Goal: Task Accomplishment & Management: Manage account settings

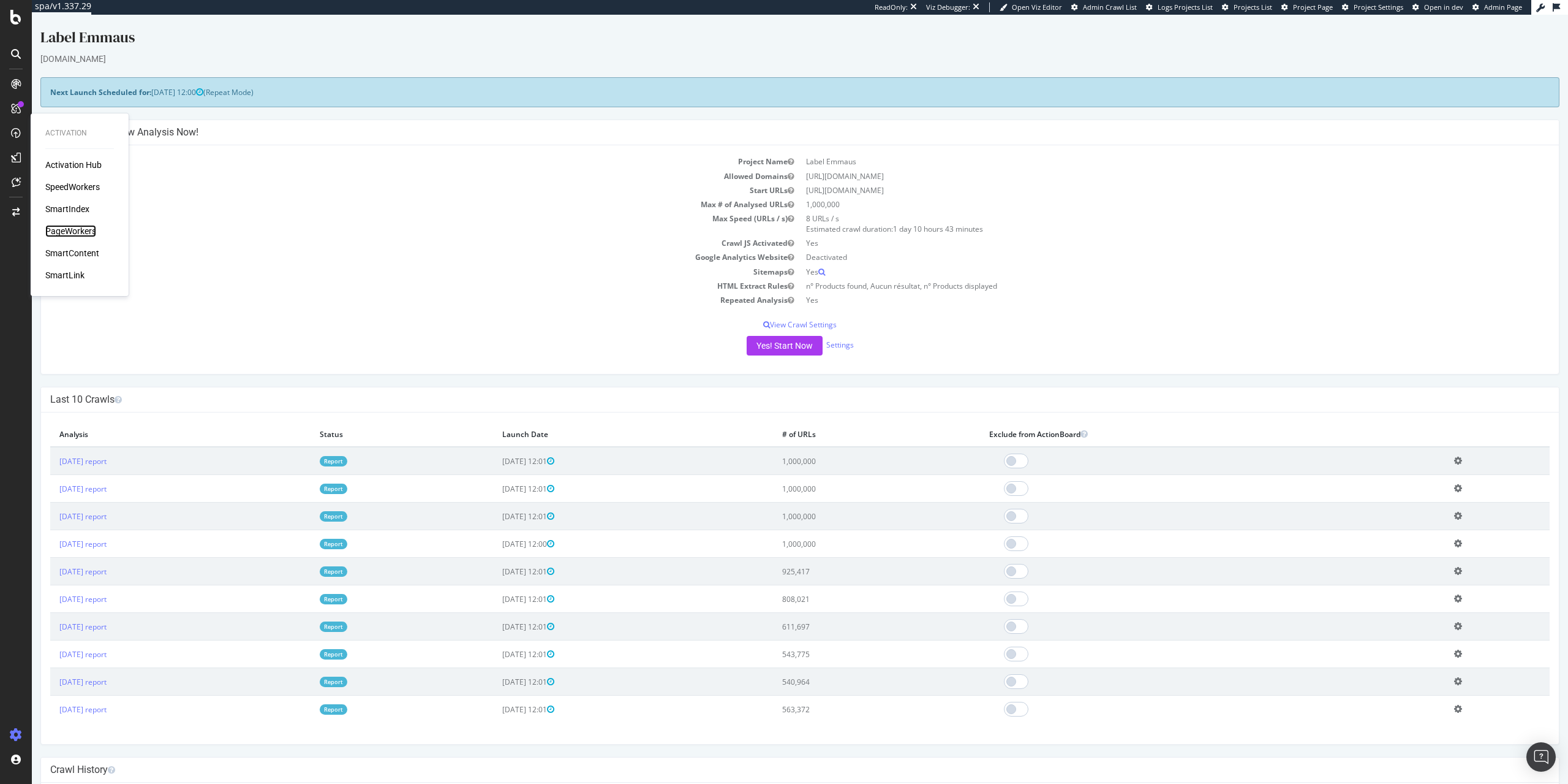
click at [75, 232] on div "PageWorkers" at bounding box center [70, 230] width 51 height 12
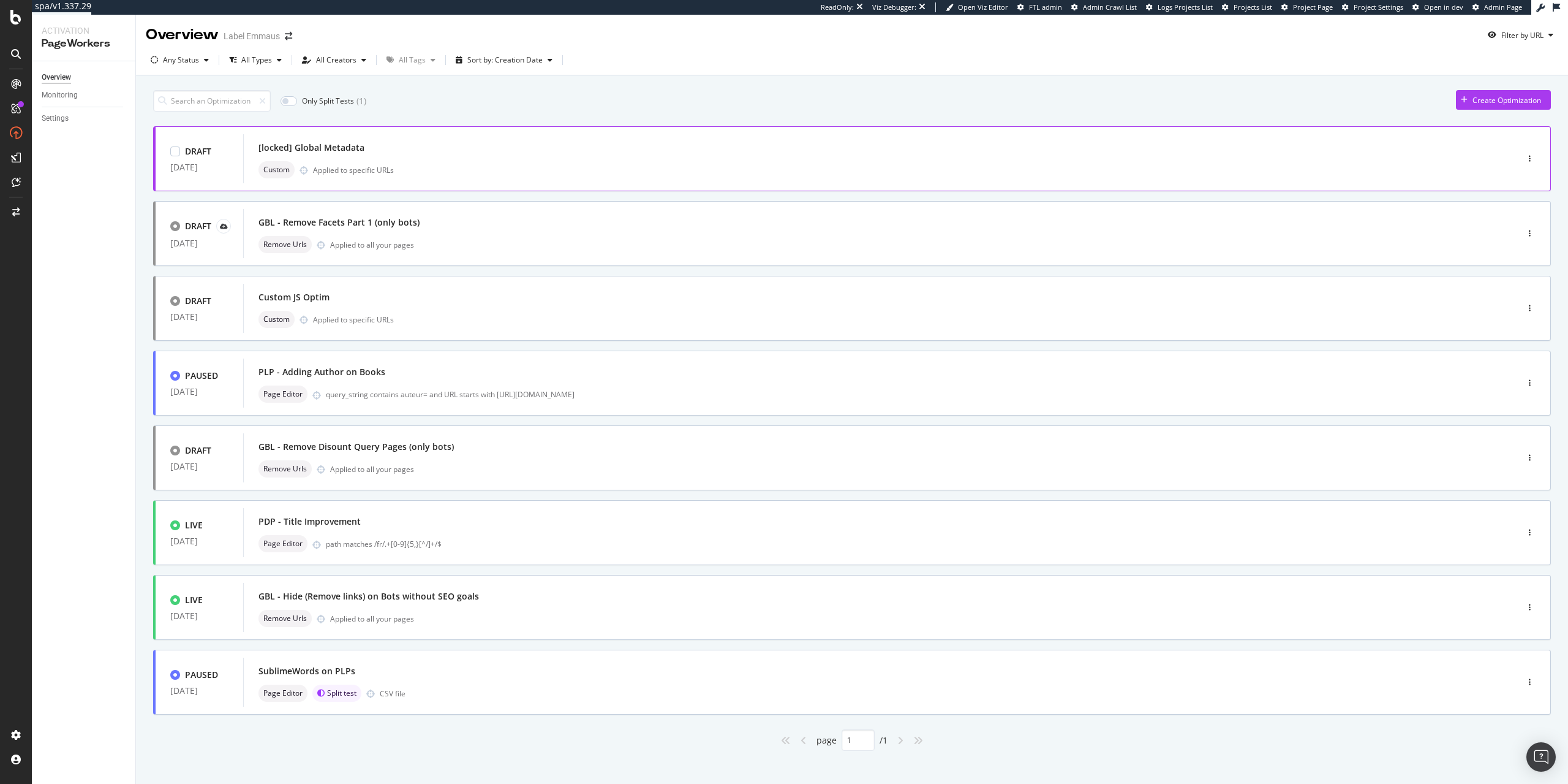
click at [519, 153] on div "[locked] Global Metadata" at bounding box center [862, 148] width 1207 height 17
click at [1508, 103] on div "Create Optimization" at bounding box center [1507, 100] width 69 height 10
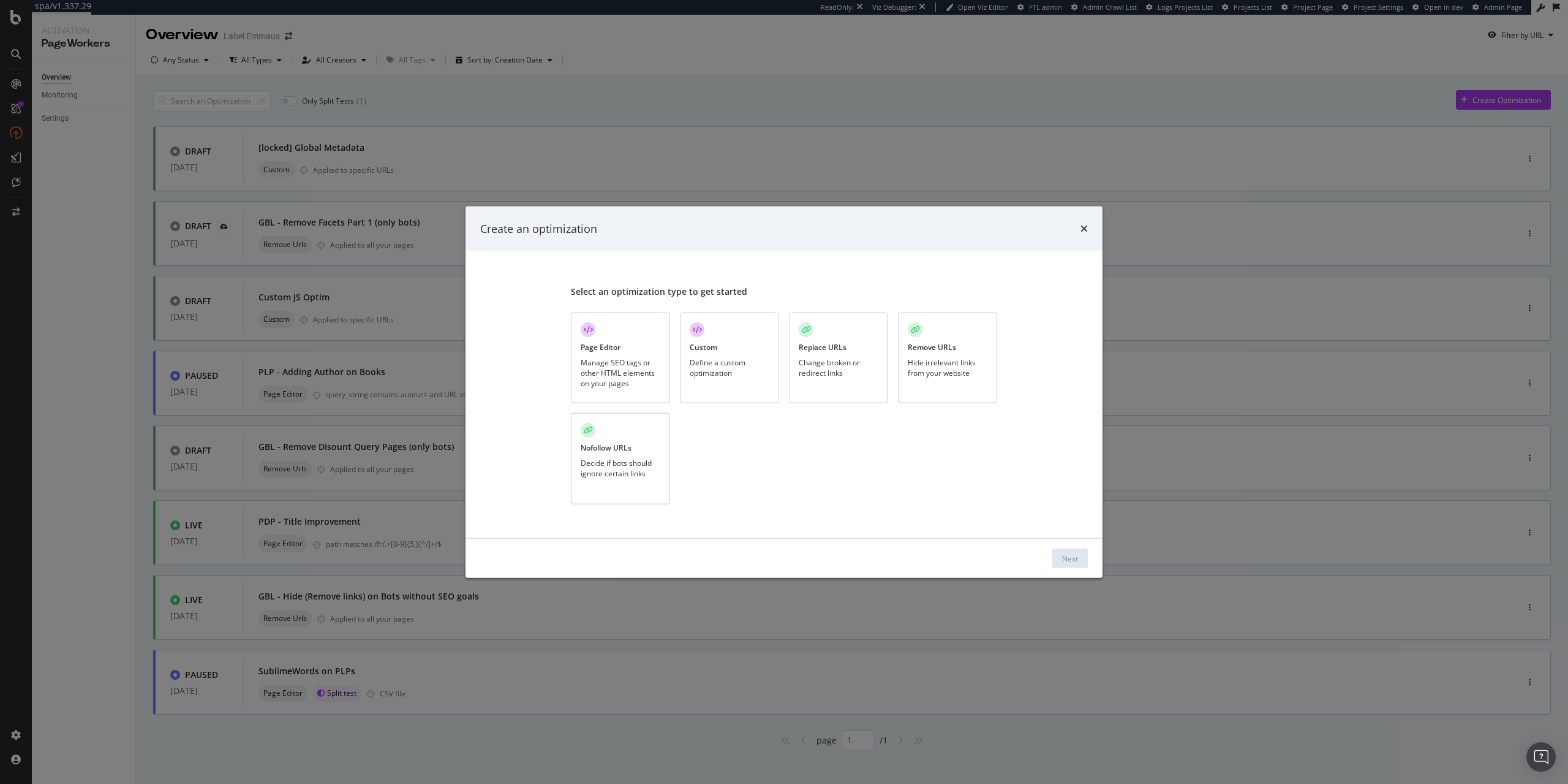
click at [740, 335] on div "Custom Define a custom optimization" at bounding box center [729, 357] width 99 height 91
click at [1090, 555] on div "Next" at bounding box center [784, 558] width 637 height 40
click at [1083, 555] on button "Next" at bounding box center [1070, 558] width 36 height 20
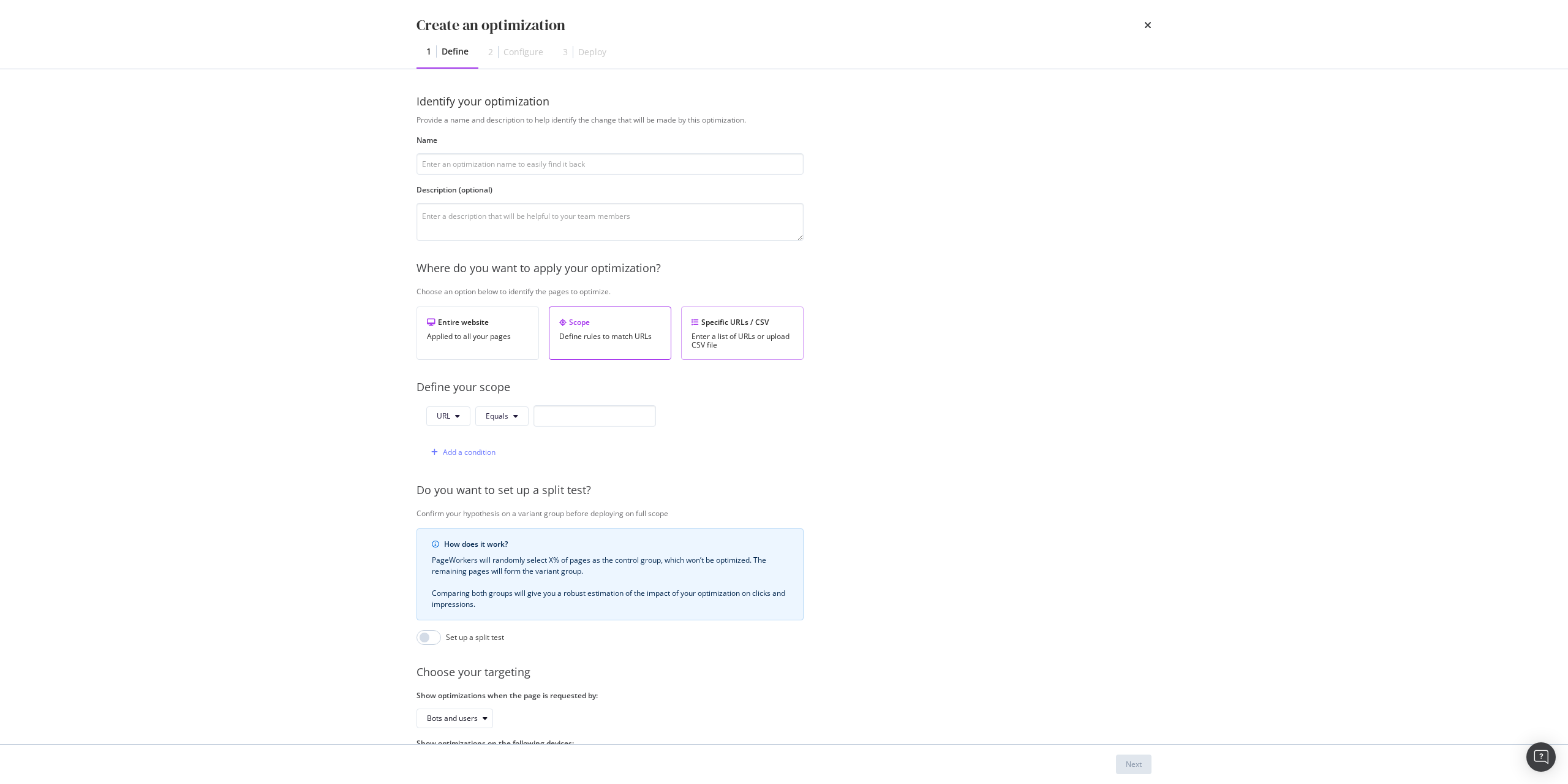
click at [750, 324] on div "Specific URLs / CSV" at bounding box center [742, 322] width 101 height 10
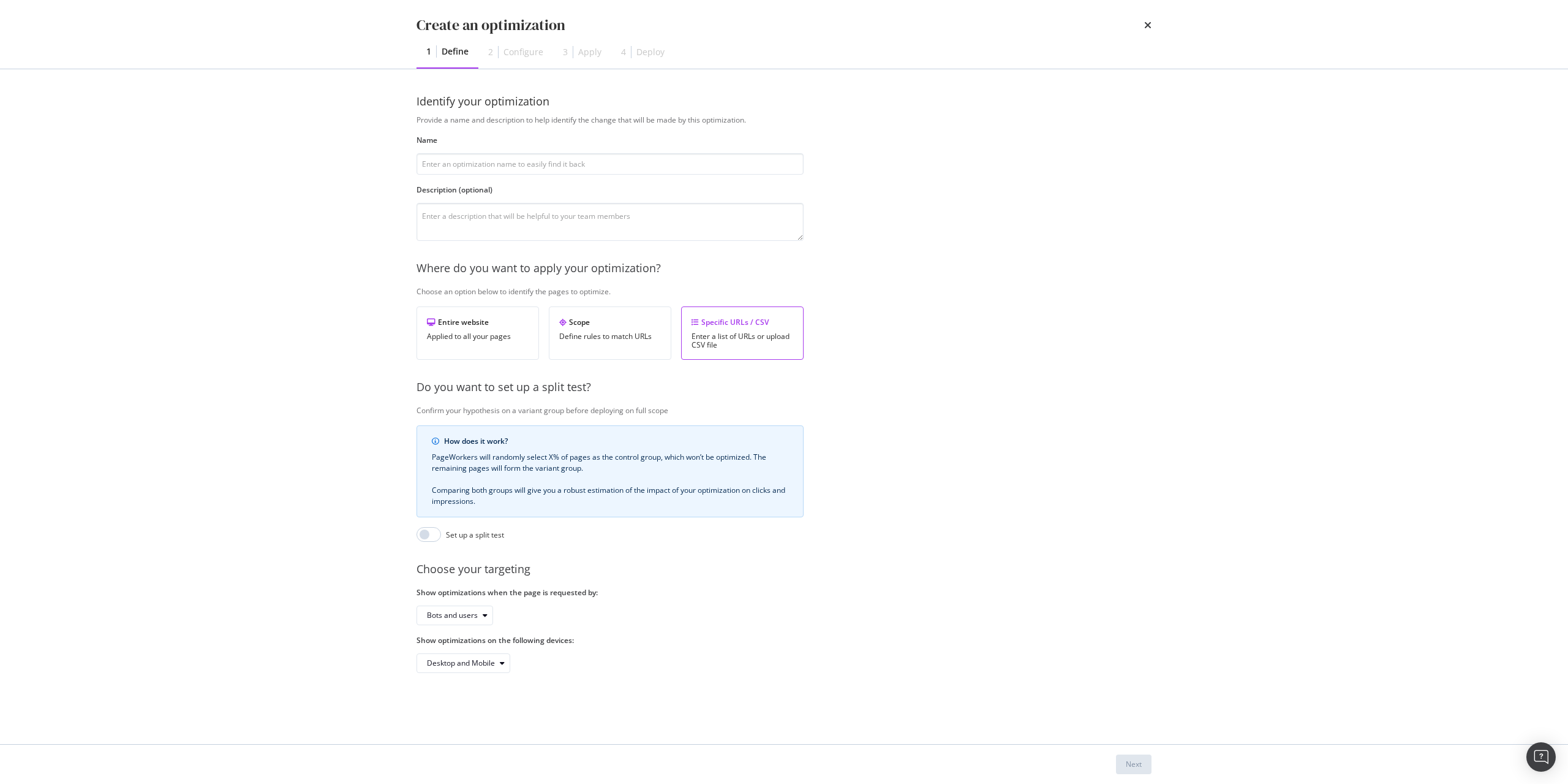
click at [609, 175] on div "Provide a name and description to help identify the change that will be made by…" at bounding box center [784, 394] width 735 height 558
click at [615, 162] on input "modal" at bounding box center [609, 163] width 387 height 21
type input "test csv"
click at [1131, 762] on div "Next" at bounding box center [1133, 763] width 16 height 10
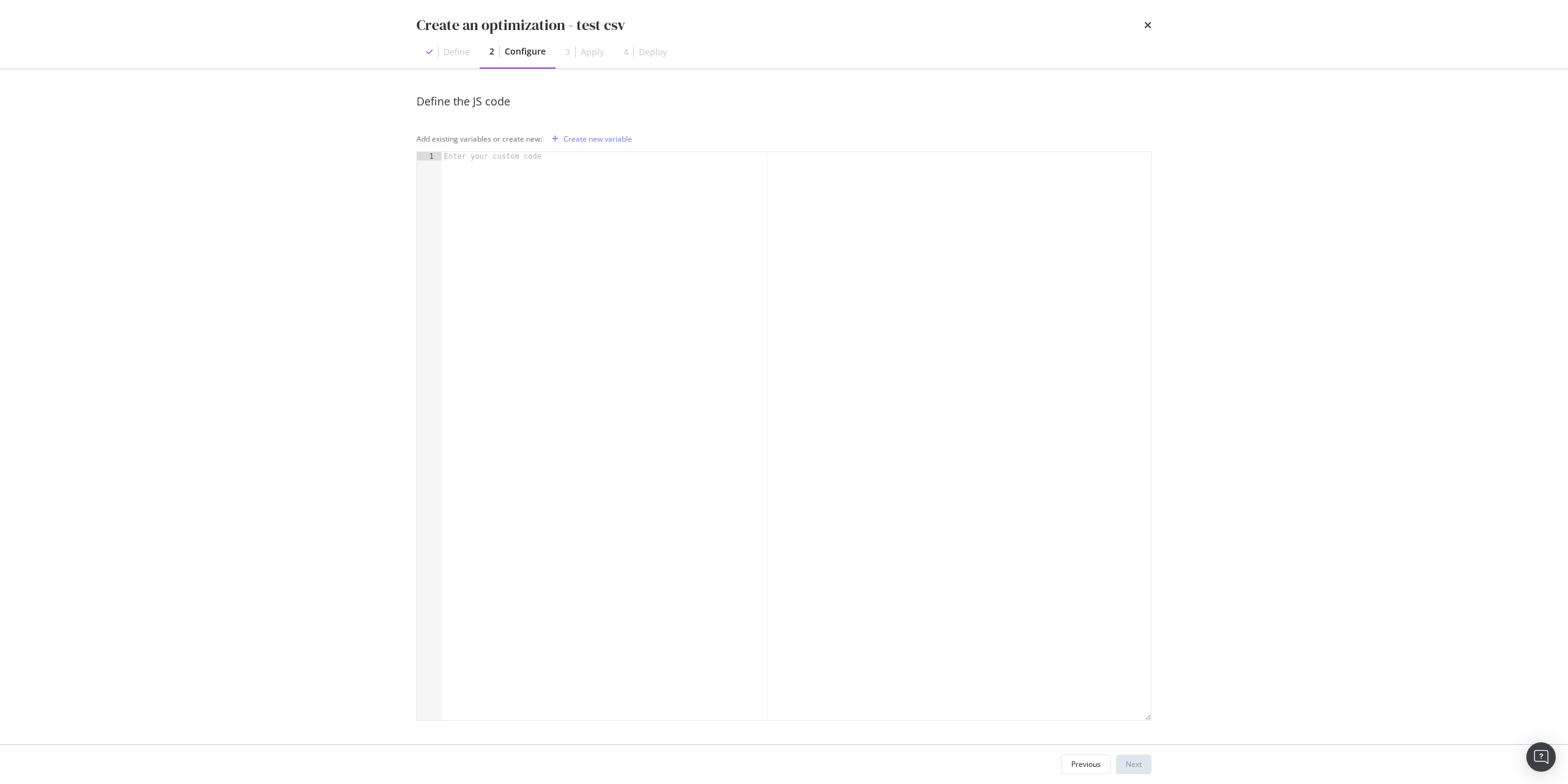
click at [619, 329] on div "modal" at bounding box center [796, 444] width 709 height 585
click at [603, 143] on div "Create new variable" at bounding box center [598, 139] width 69 height 10
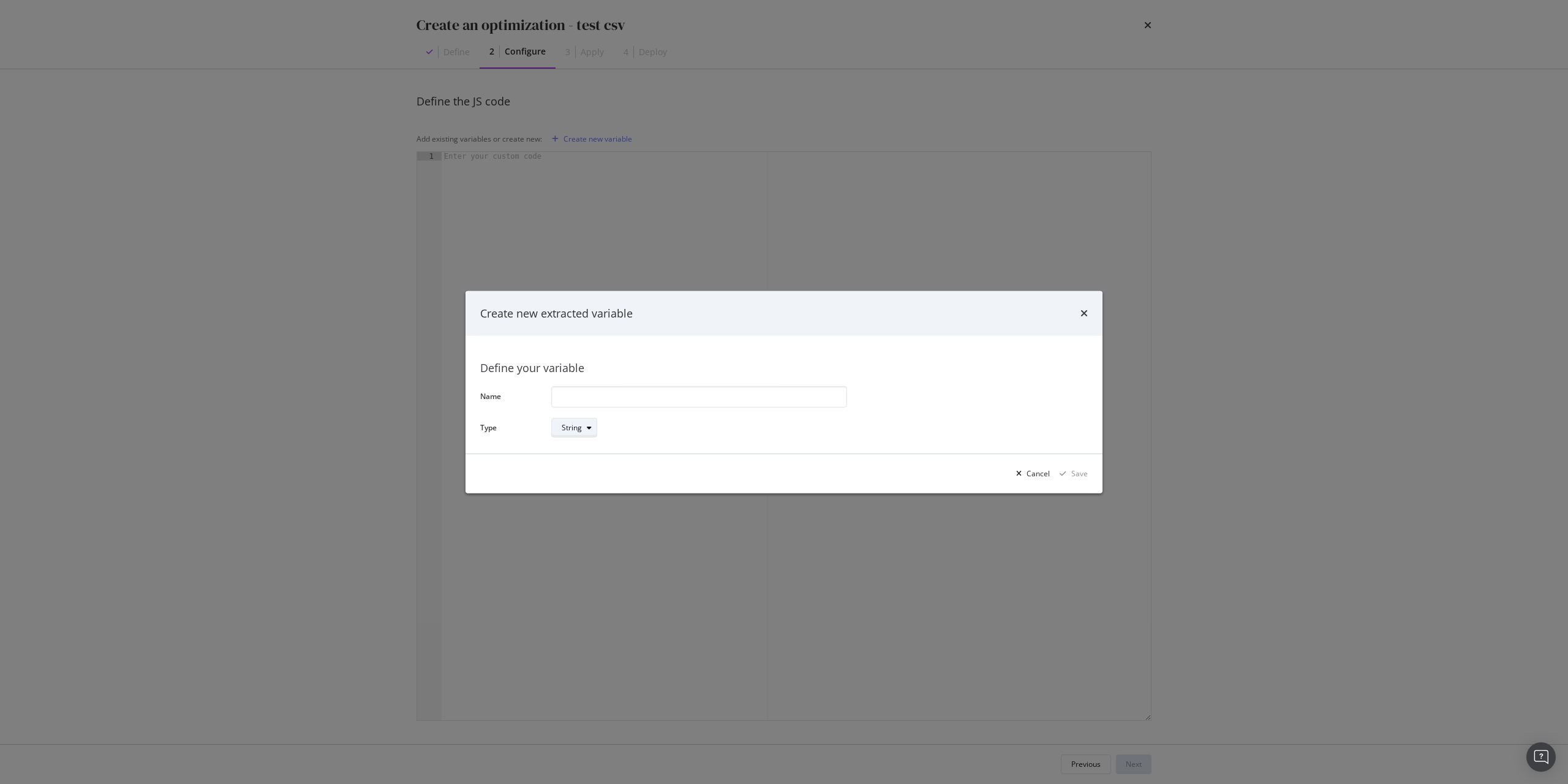
click at [577, 430] on div "String" at bounding box center [572, 428] width 21 height 7
click at [649, 427] on div "String" at bounding box center [700, 428] width 296 height 21
click at [1042, 476] on div "Cancel" at bounding box center [1038, 473] width 23 height 10
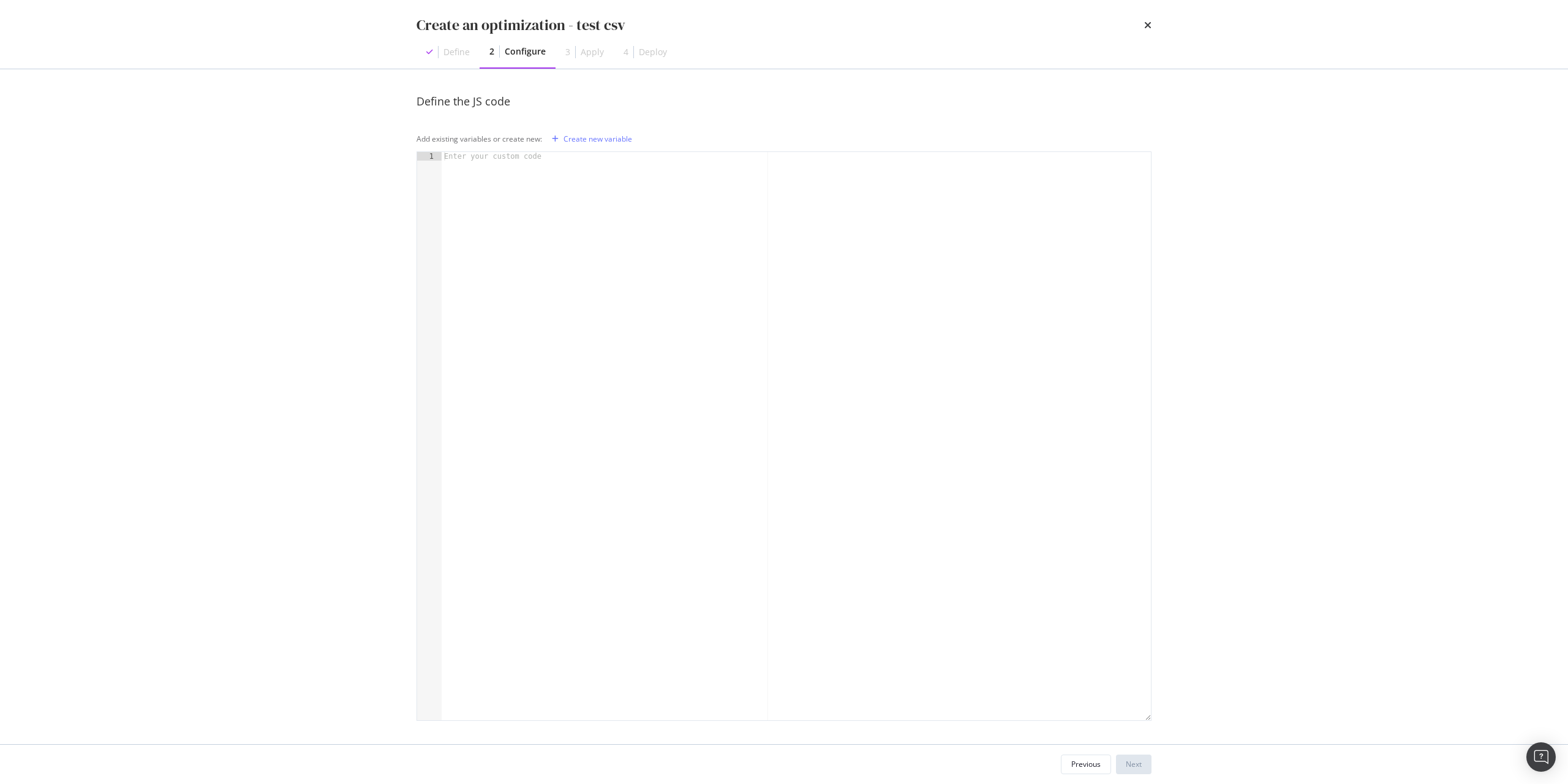
click at [830, 436] on div "modal" at bounding box center [796, 444] width 709 height 585
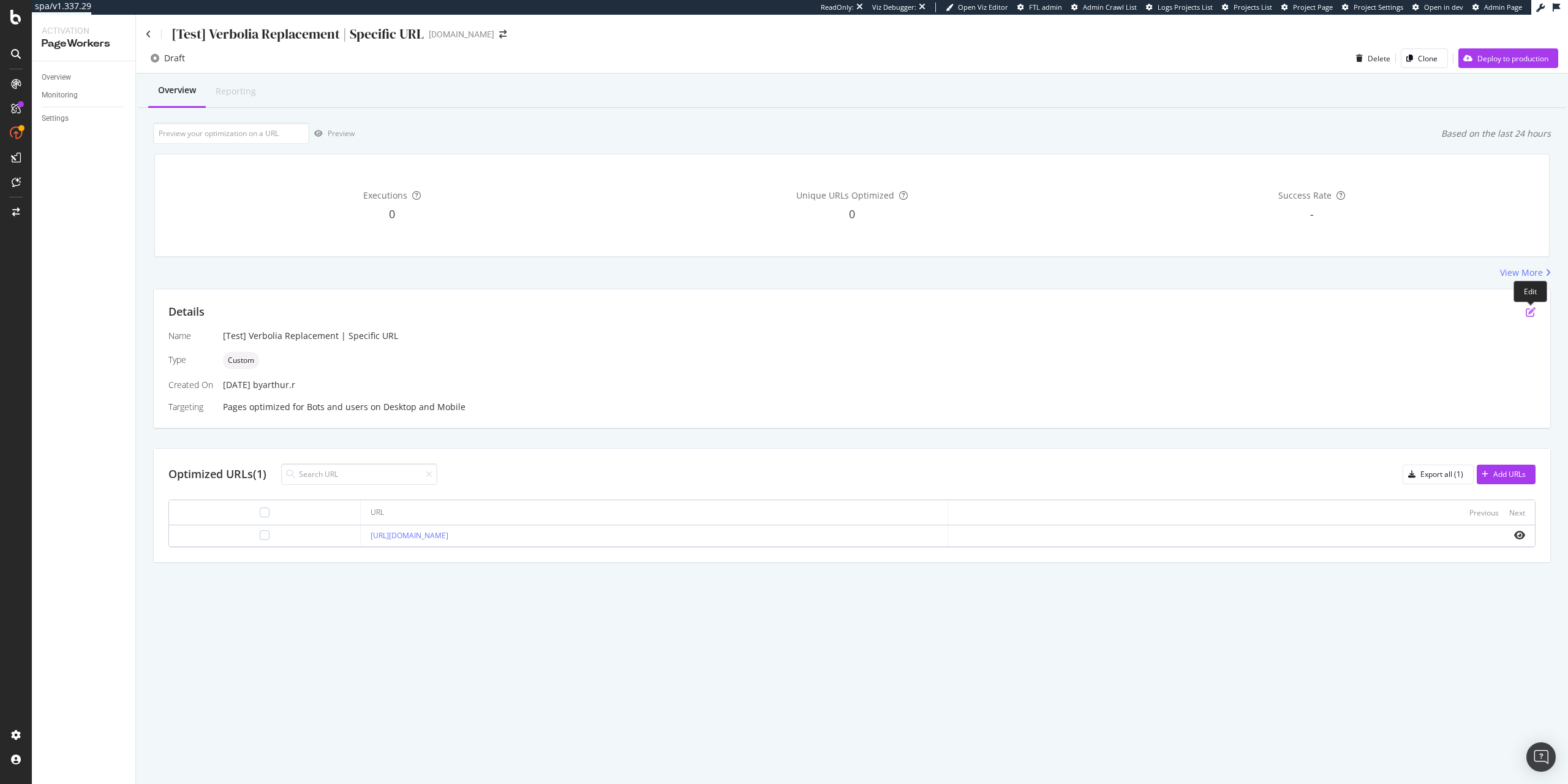
click at [1530, 313] on icon "pen-to-square" at bounding box center [1531, 312] width 9 height 10
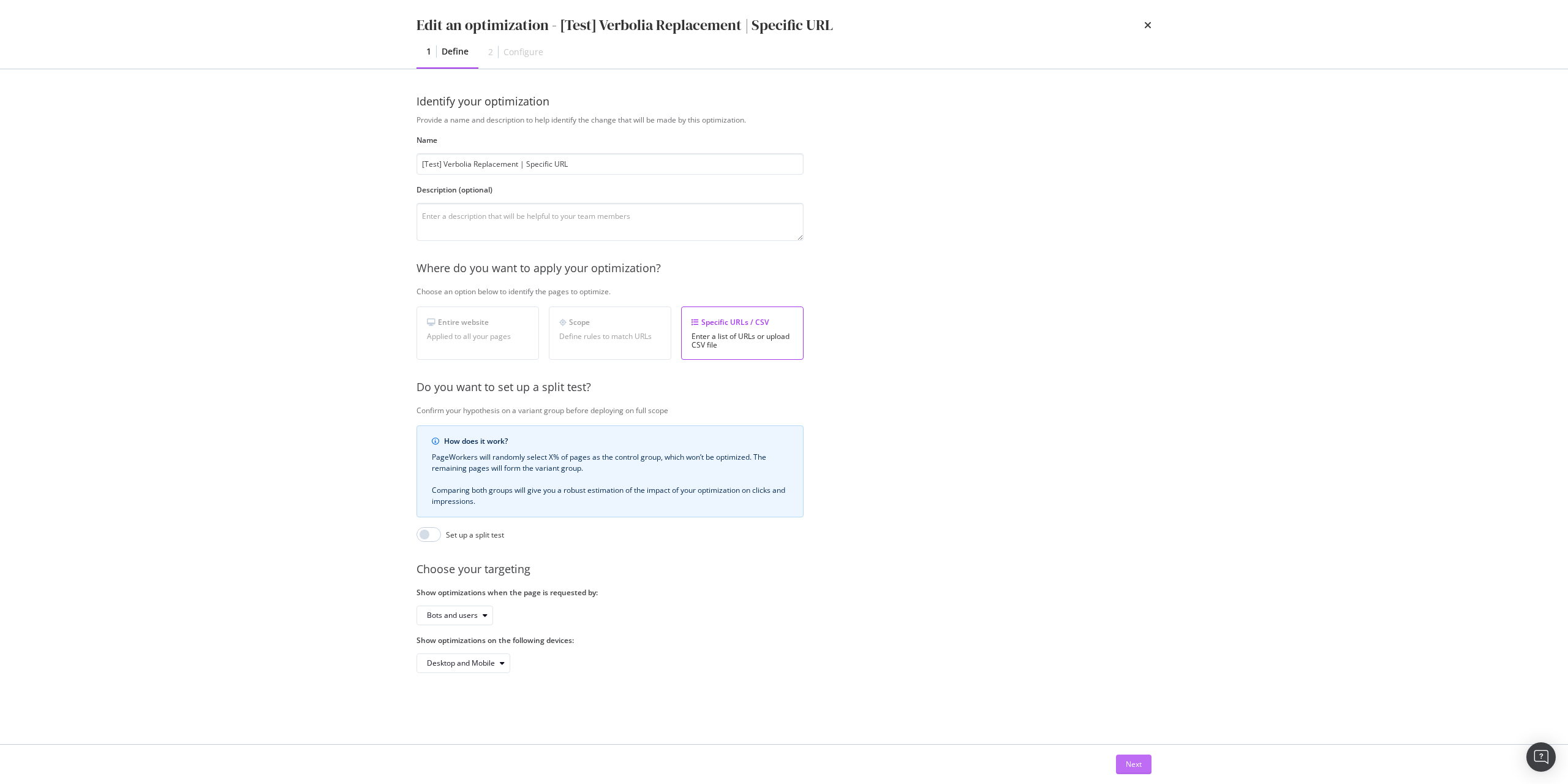
click at [1134, 763] on div "Next" at bounding box center [1133, 763] width 16 height 10
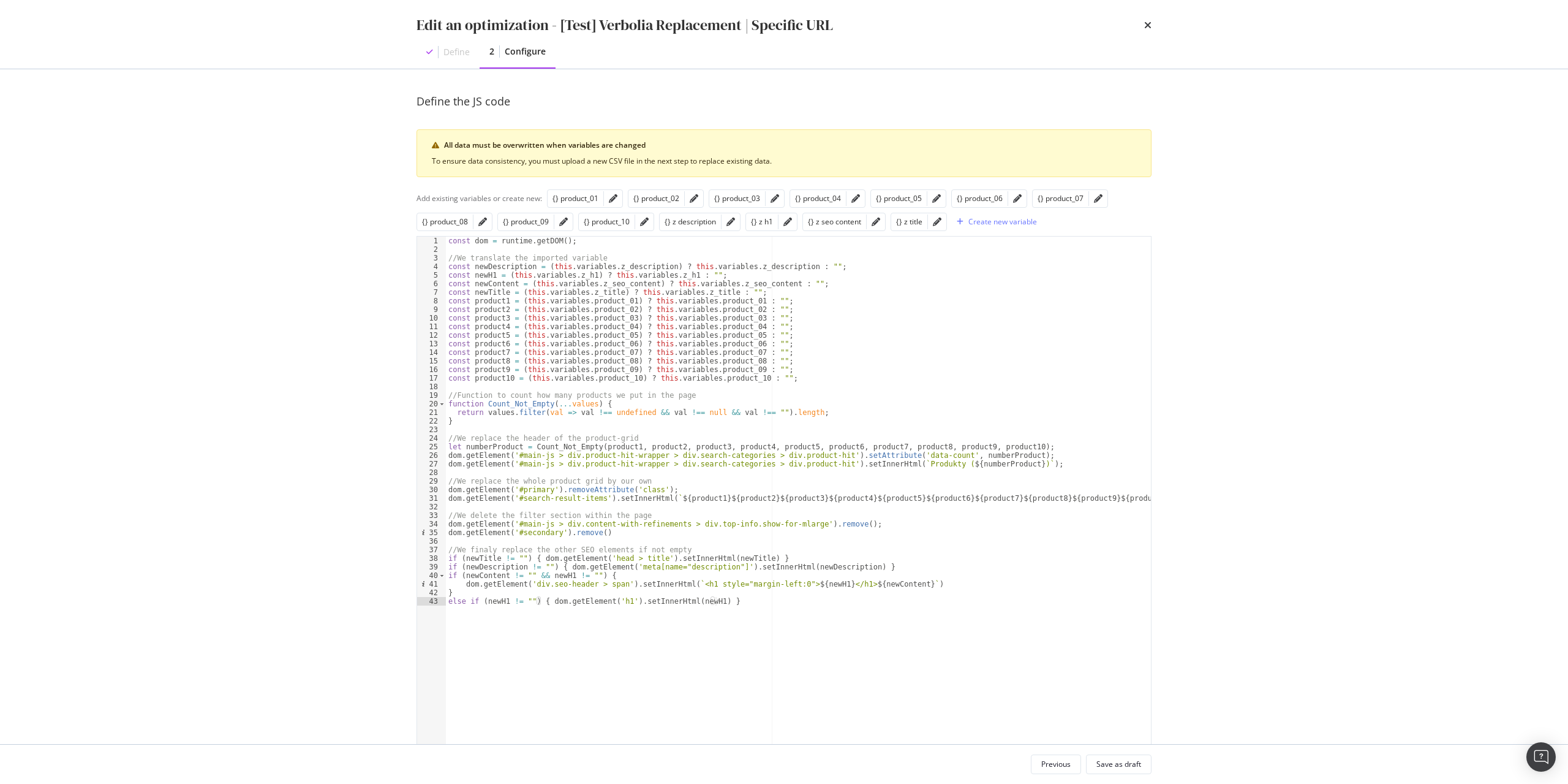
click at [571, 265] on div "const dom = runtime . getDOM ( ) ; //We translate the imported variable const n…" at bounding box center [798, 529] width 705 height 585
click at [547, 265] on div "const dom = runtime . getDOM ( ) ; //We translate the imported variable const n…" at bounding box center [798, 529] width 705 height 585
click at [544, 255] on div "const dom = runtime . getDOM ( ) ; //We translate the imported variable const n…" at bounding box center [798, 529] width 705 height 585
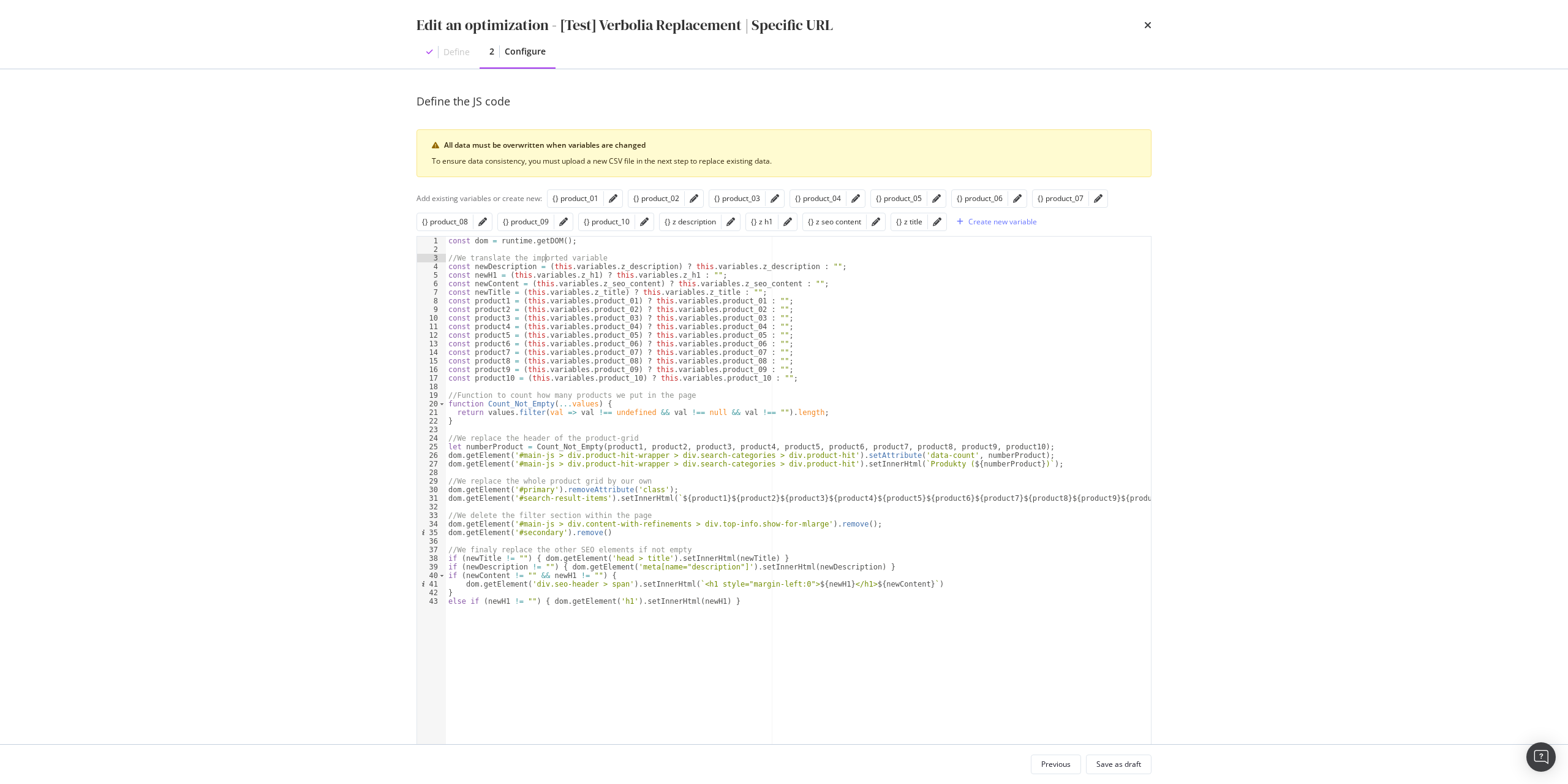
click at [552, 451] on div "const dom = runtime . getDOM ( ) ; //We translate the imported variable const n…" at bounding box center [798, 529] width 705 height 585
type textarea "let numberProduct = Count_Not_Empty(product1, product2, product3, product4, pro…"
click at [552, 451] on div "const dom = runtime . getDOM ( ) ; //We translate the imported variable const n…" at bounding box center [798, 529] width 705 height 585
click at [598, 425] on div "const dom = runtime . getDOM ( ) ; //We translate the imported variable const n…" at bounding box center [798, 529] width 705 height 585
click at [645, 219] on icon "pencil" at bounding box center [644, 222] width 9 height 9
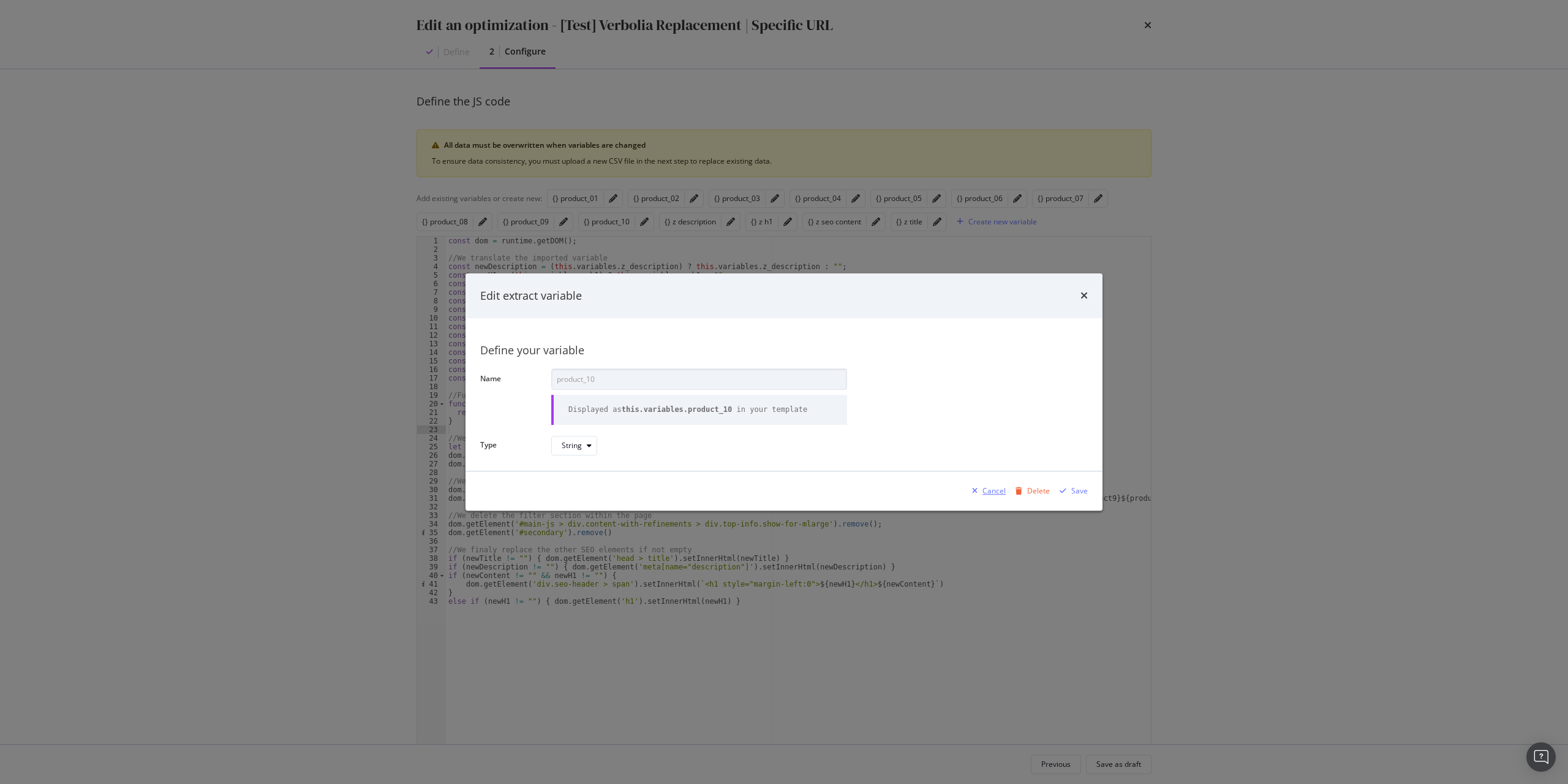
click at [985, 486] on div "Cancel" at bounding box center [986, 490] width 39 height 18
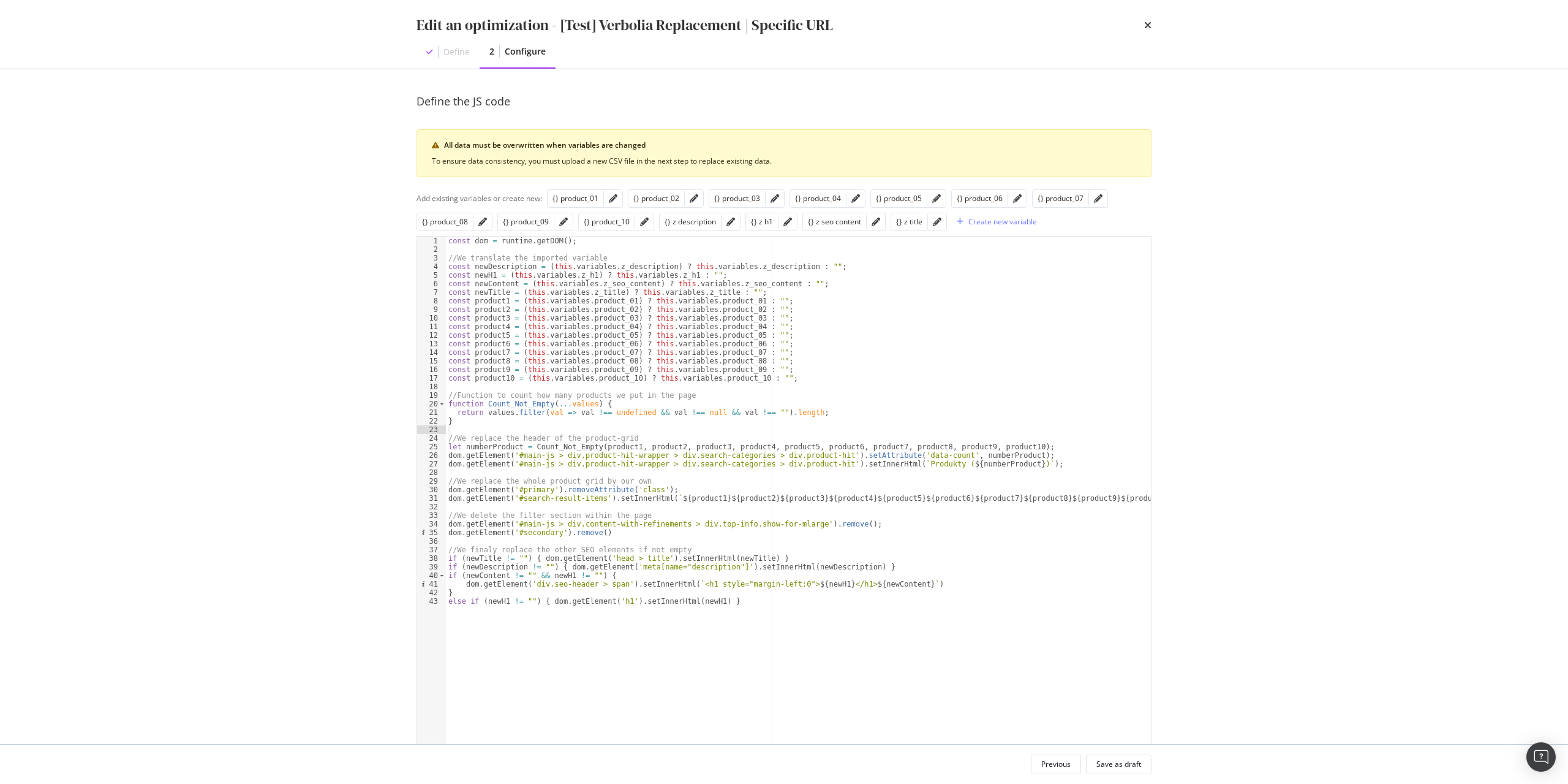
type textarea "const newContent = (this.variables.z_seo_content) ? this.variables.z_seo_conten…"
click at [874, 281] on div "const dom = runtime . getDOM ( ) ; //We translate the imported variable const n…" at bounding box center [798, 529] width 705 height 585
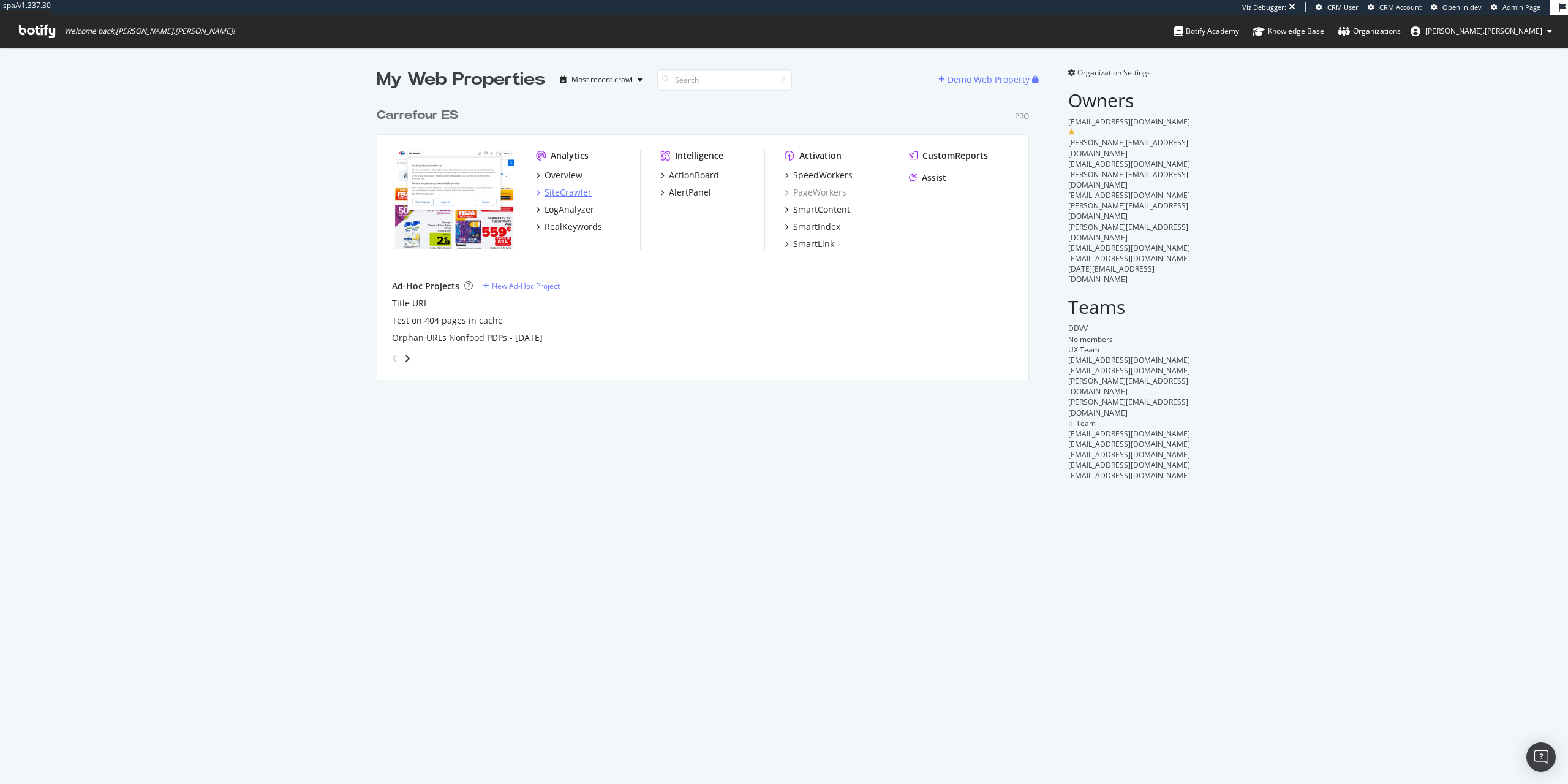
scroll to position [784, 1568]
click at [583, 192] on div "SiteCrawler" at bounding box center [568, 192] width 47 height 12
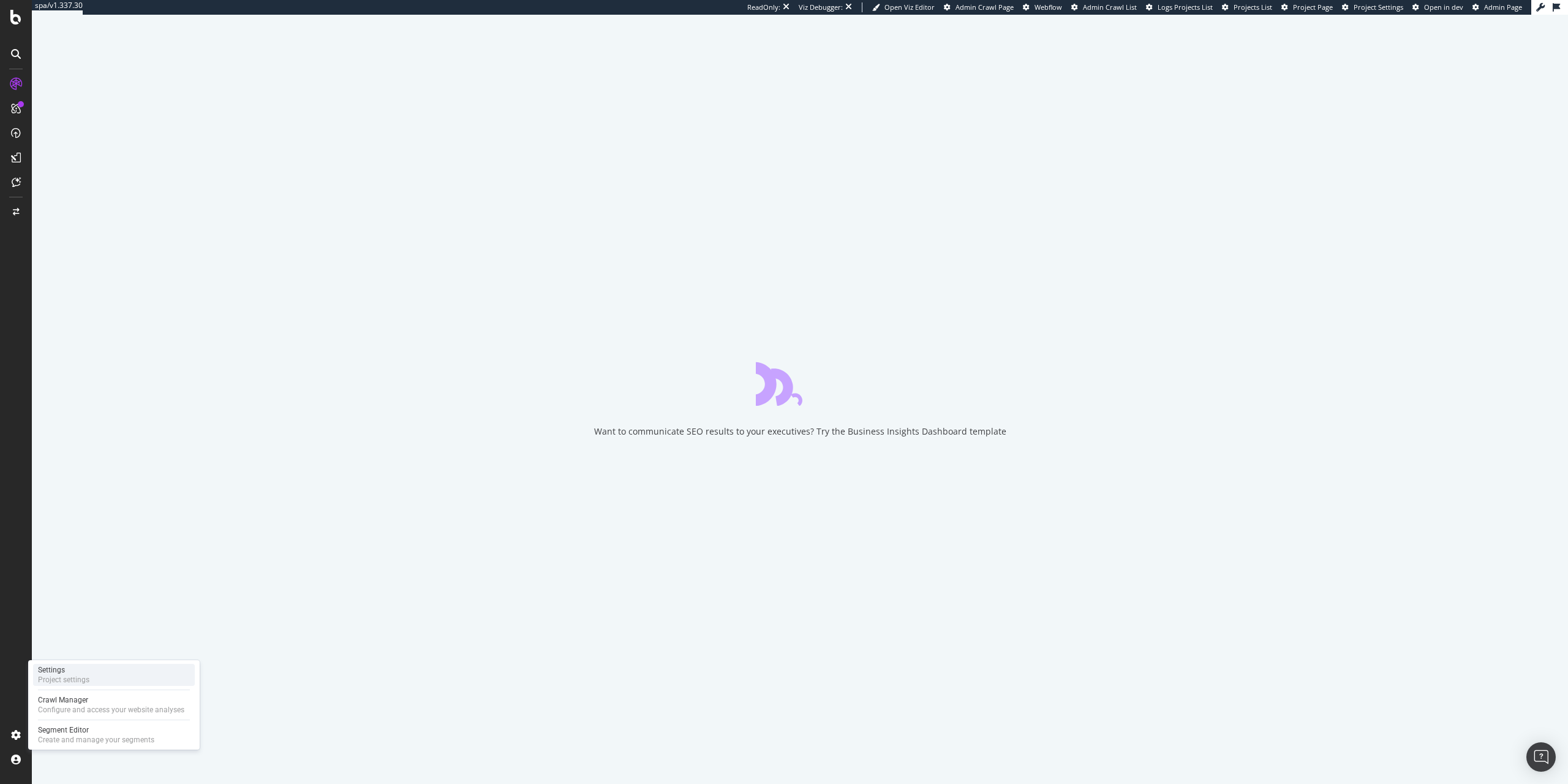
click at [101, 675] on div "Settings Project settings" at bounding box center [114, 675] width 161 height 22
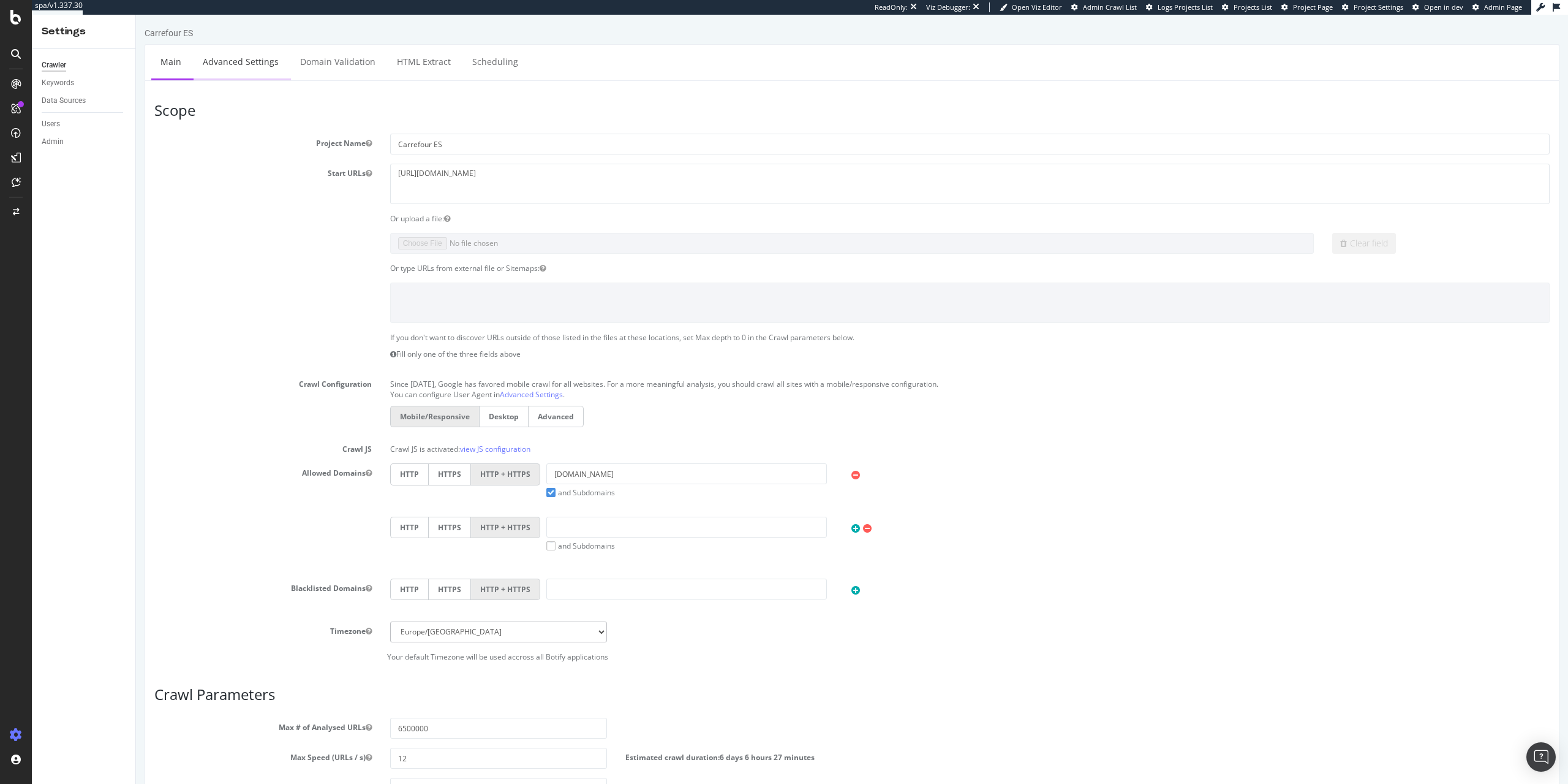
click at [256, 67] on link "Advanced Settings" at bounding box center [241, 61] width 94 height 34
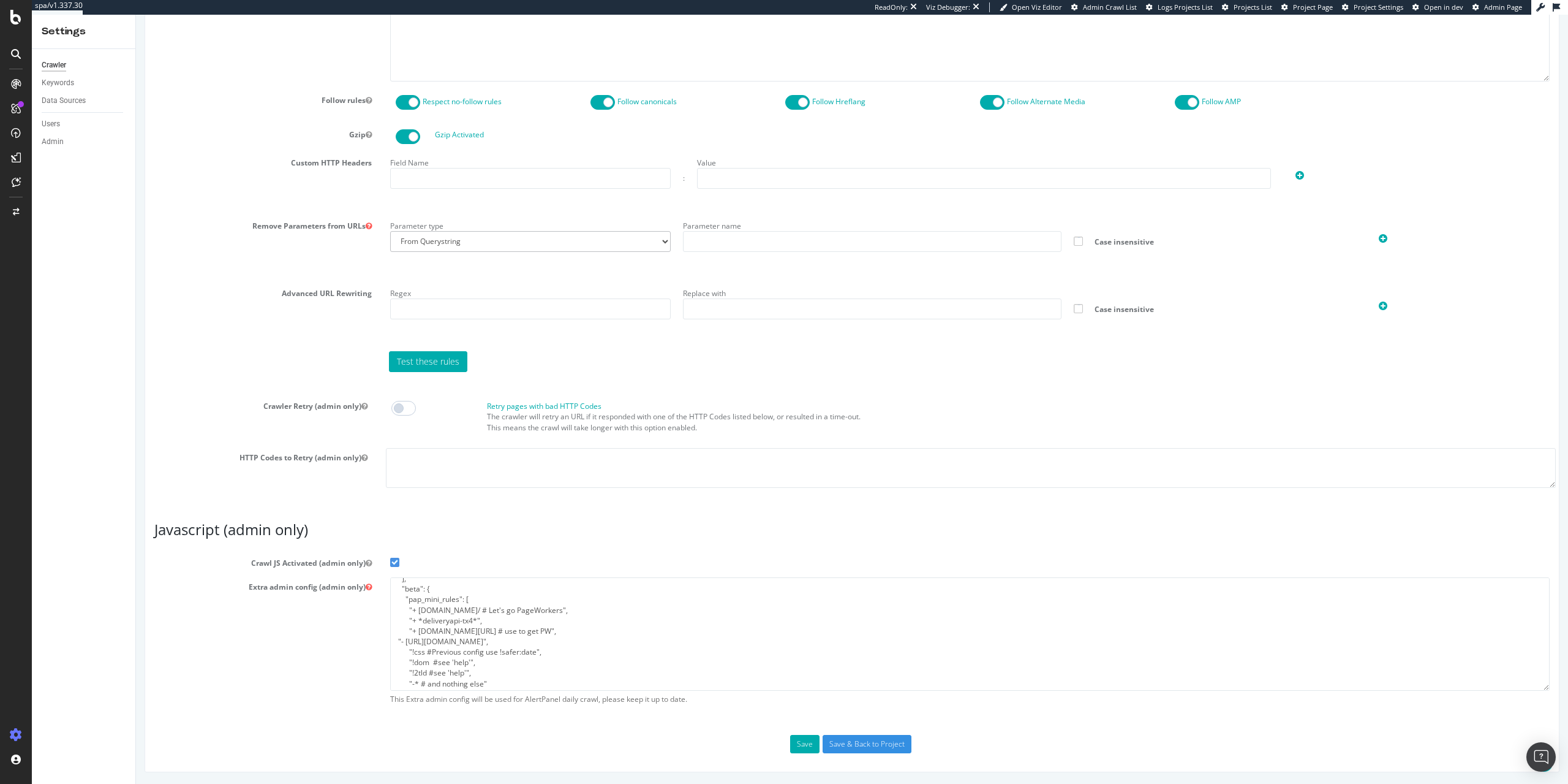
scroll to position [63, 0]
click at [579, 617] on textarea "{ "flags": [ "cube" ], "beta": { "pap_mini_rules": [ "+ [DOMAIN_NAME]/ # Let's …" at bounding box center [970, 634] width 1160 height 113
click at [590, 609] on textarea "{ "flags": [ "cube" ], "beta": { "pap_mini_rules": [ "+ [DOMAIN_NAME]/ # Let's …" at bounding box center [970, 634] width 1160 height 113
